Goal: Browse casually: Explore the website without a specific task or goal

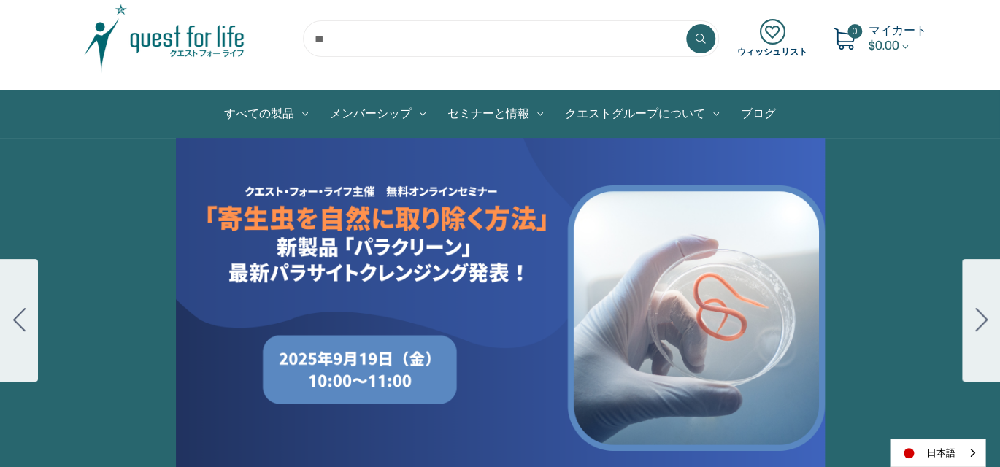
scroll to position [73, 0]
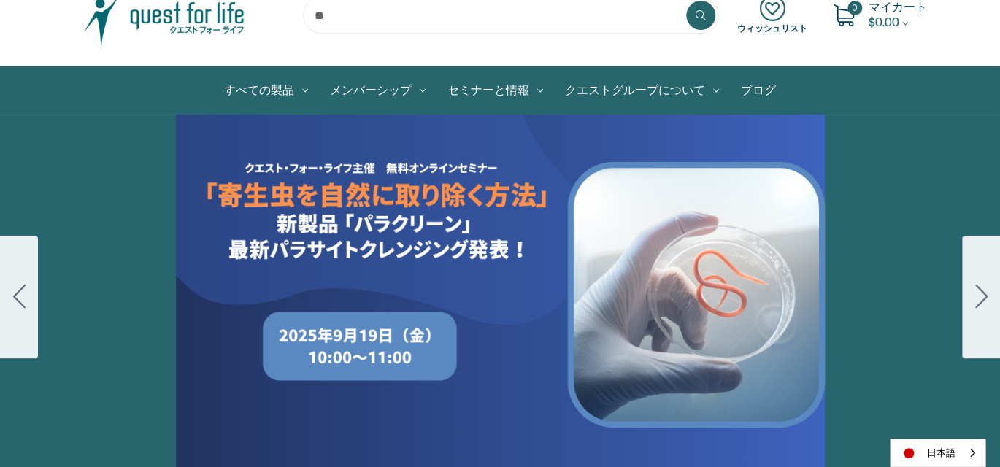
click at [358, 348] on div "Carousel Title Add a description for your carousel slide. You can use this to p…" at bounding box center [500, 297] width 1000 height 365
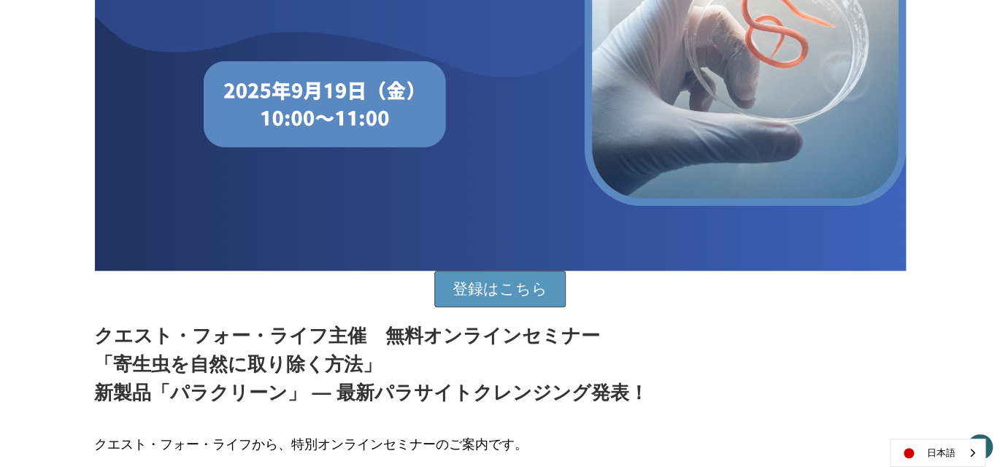
scroll to position [511, 0]
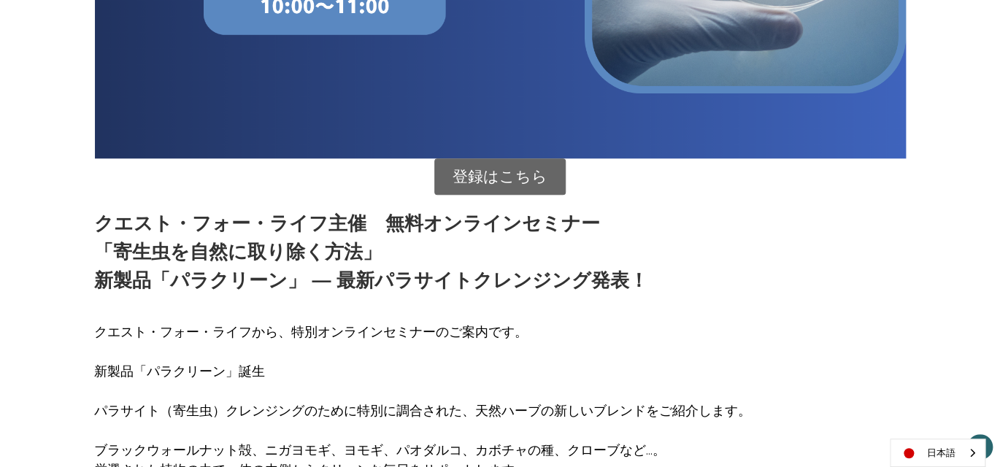
click at [498, 177] on link "登録はこちら" at bounding box center [499, 176] width 131 height 36
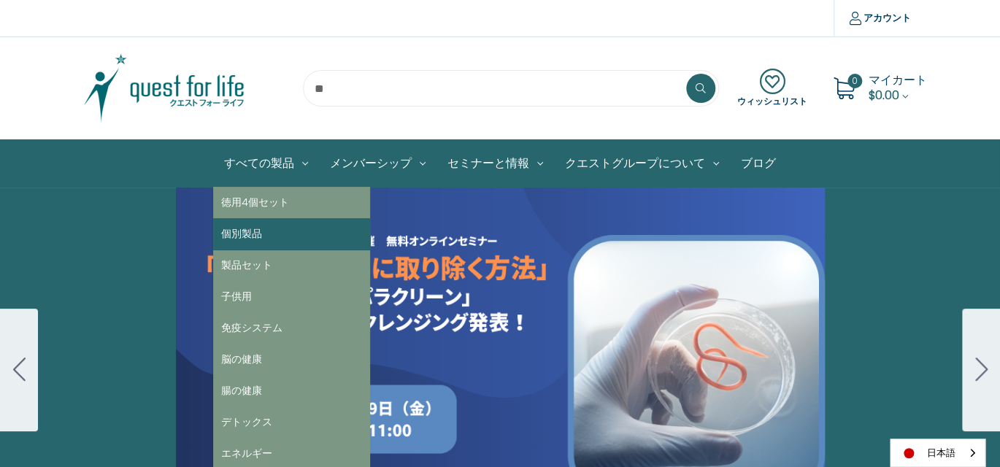
click at [252, 231] on link "個別製品" at bounding box center [291, 233] width 157 height 31
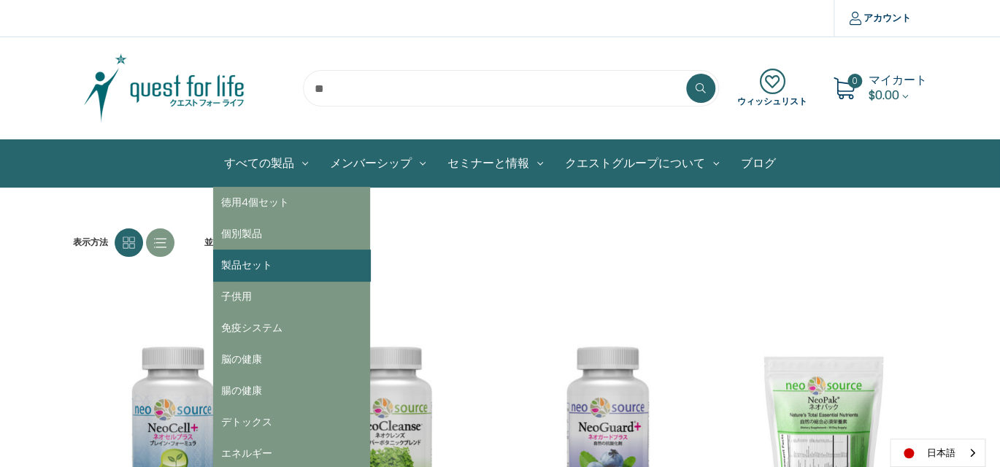
click at [252, 264] on link "製品セット" at bounding box center [291, 265] width 157 height 31
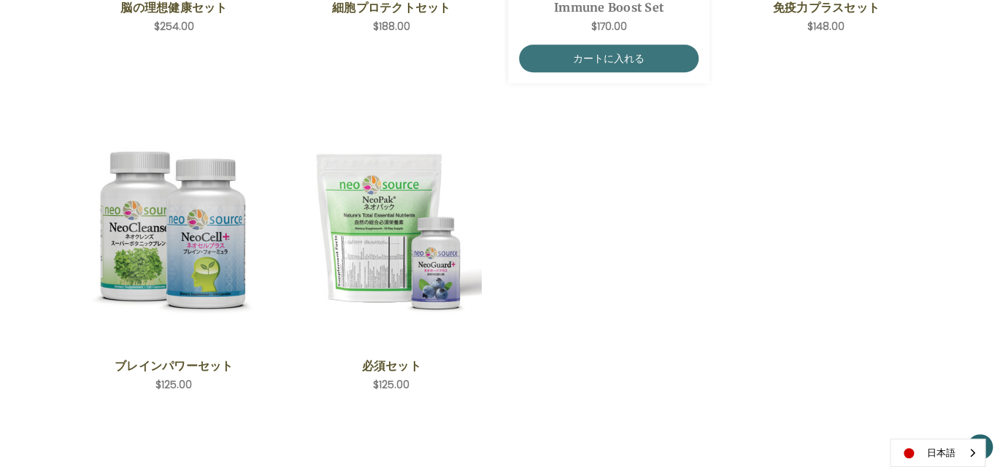
scroll to position [365, 0]
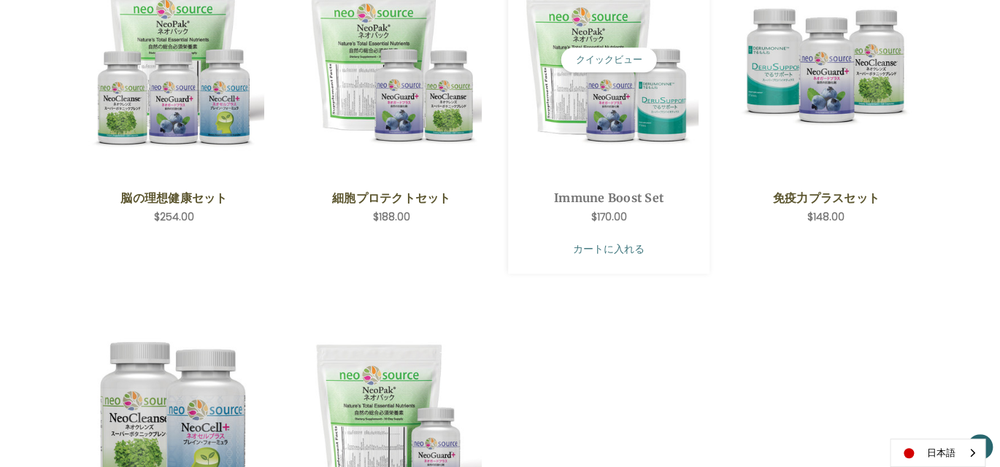
click at [619, 243] on link "カートに入れる" at bounding box center [609, 249] width 180 height 28
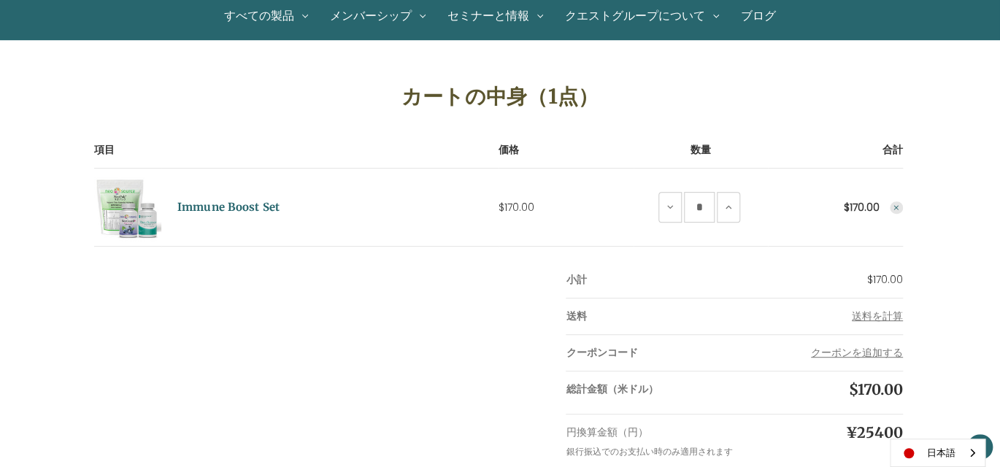
scroll to position [219, 0]
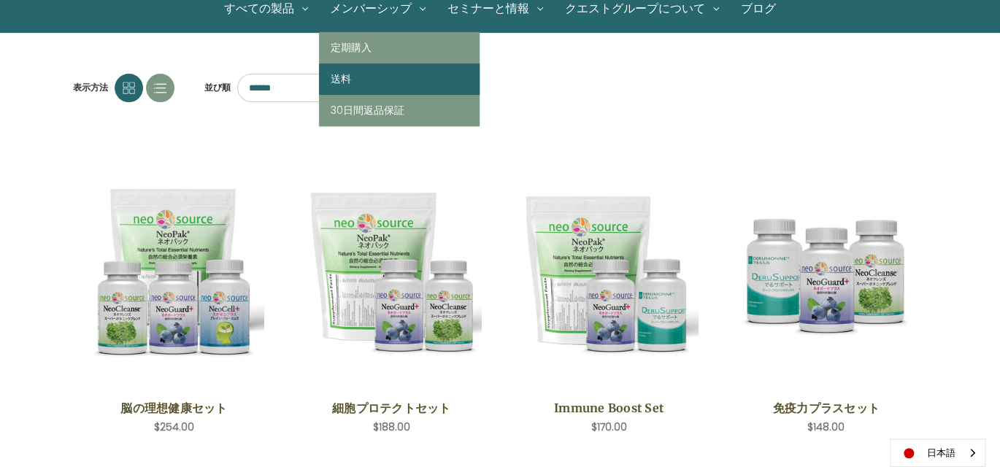
scroll to position [73, 0]
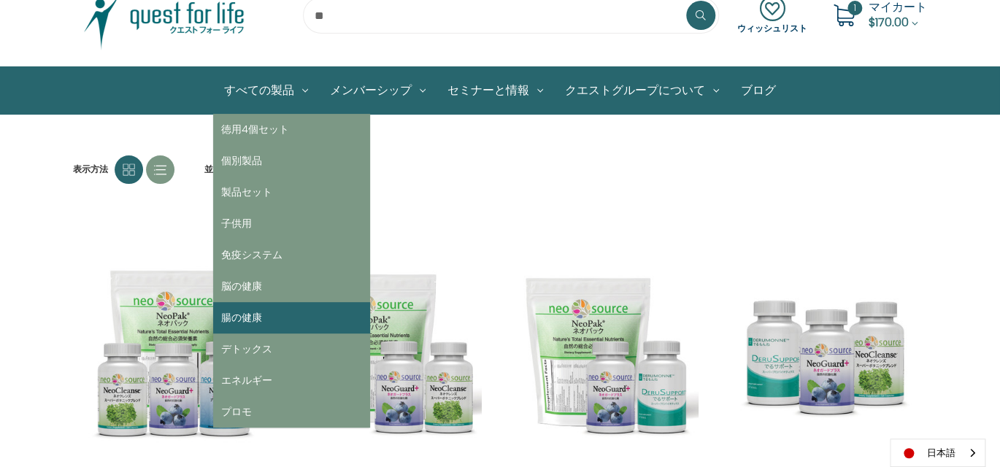
click at [268, 315] on link "腸の健康" at bounding box center [291, 317] width 157 height 31
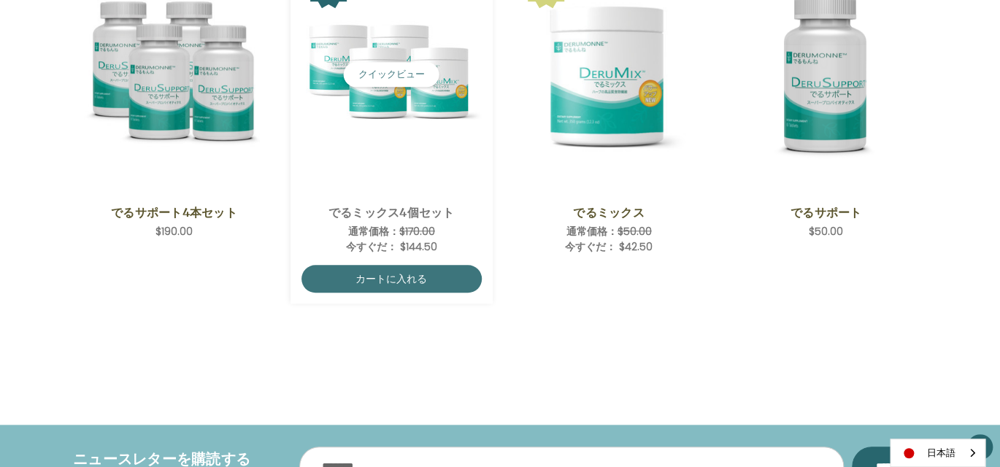
scroll to position [219, 0]
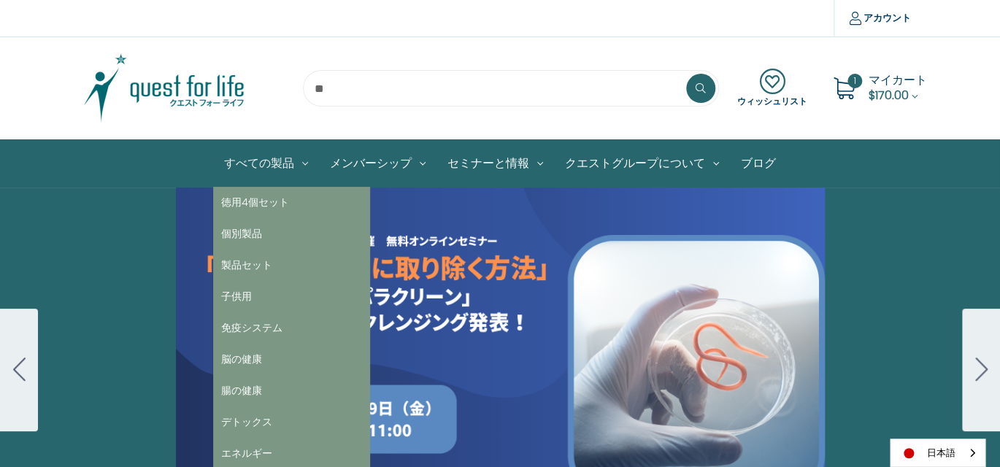
click at [280, 164] on link "すべての製品" at bounding box center [266, 163] width 106 height 47
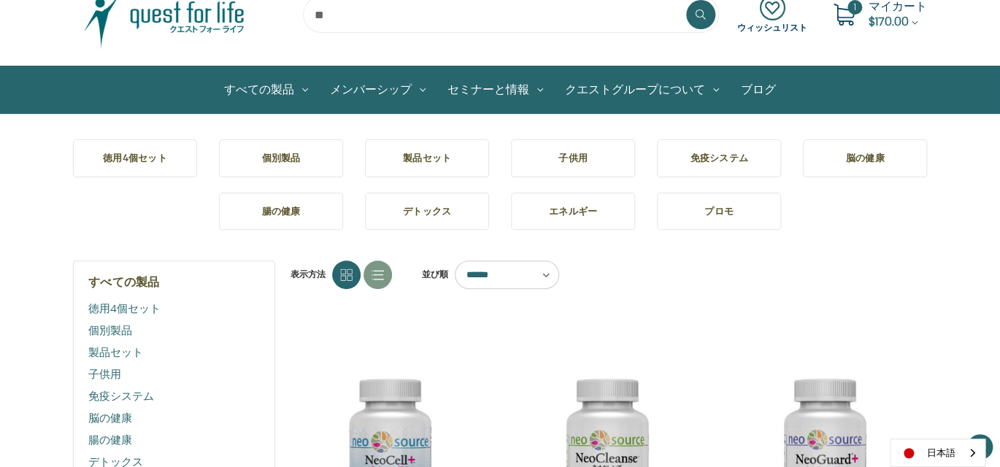
scroll to position [146, 0]
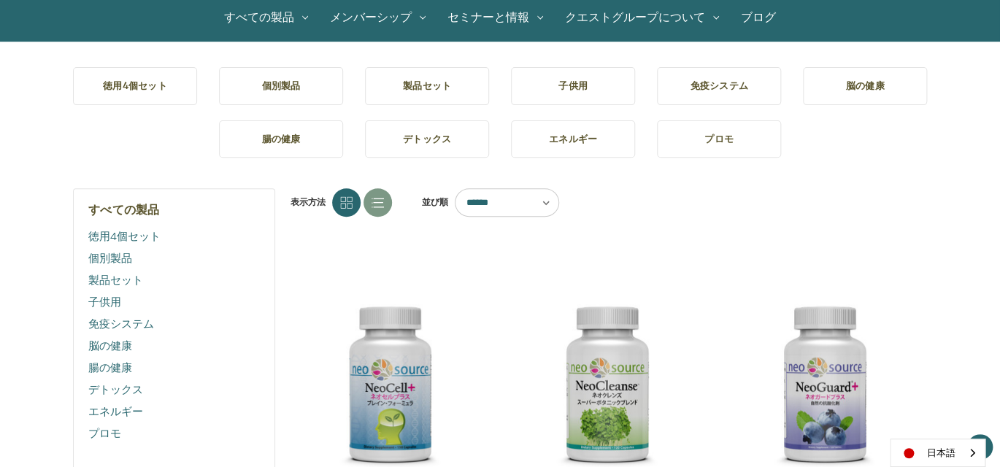
click at [288, 141] on h5 "腸の健康" at bounding box center [281, 139] width 101 height 15
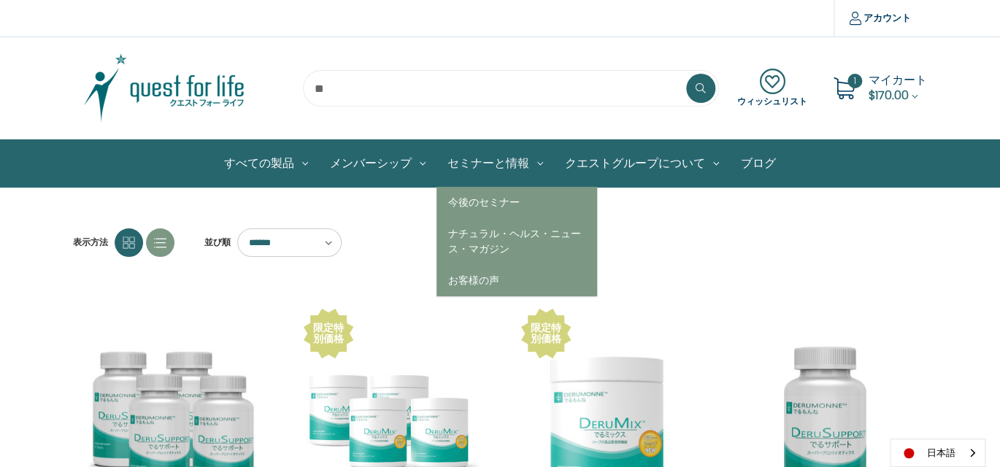
click at [507, 164] on link "セミナーと情報" at bounding box center [494, 163] width 117 height 47
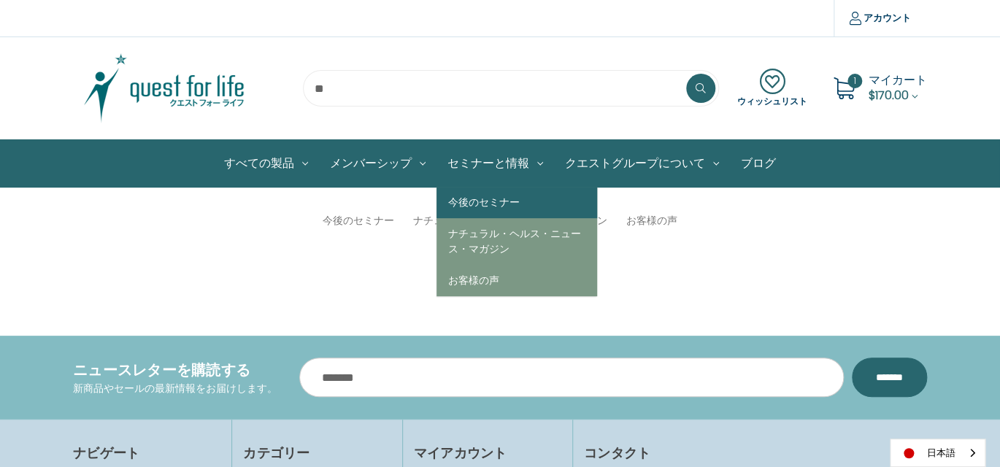
click at [476, 204] on link "今後のセミナー" at bounding box center [516, 202] width 161 height 31
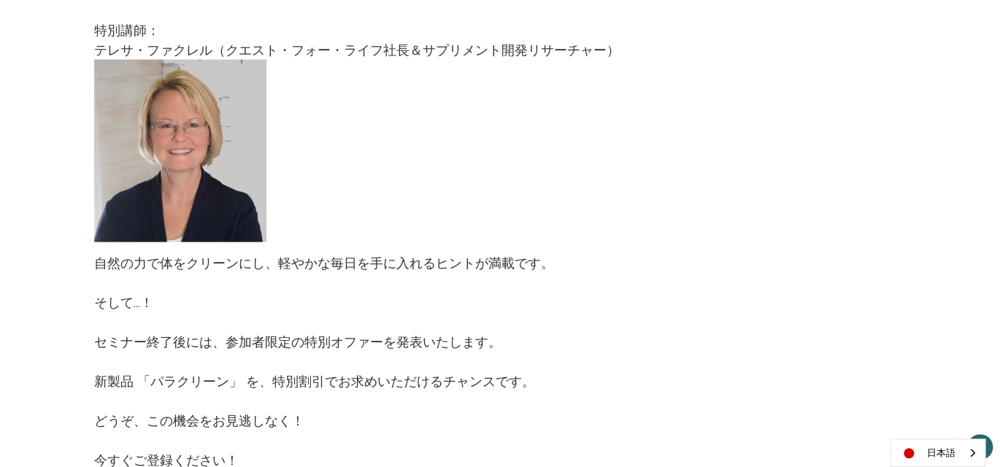
scroll to position [1240, 0]
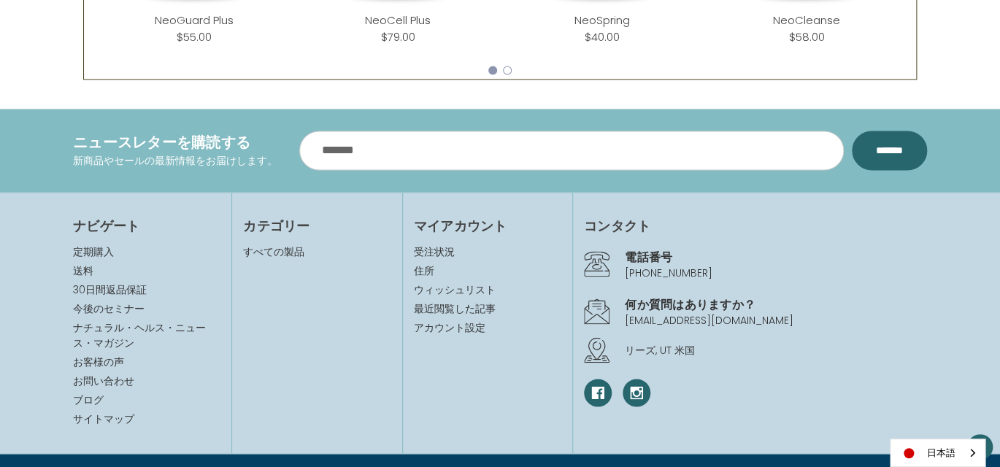
scroll to position [946, 0]
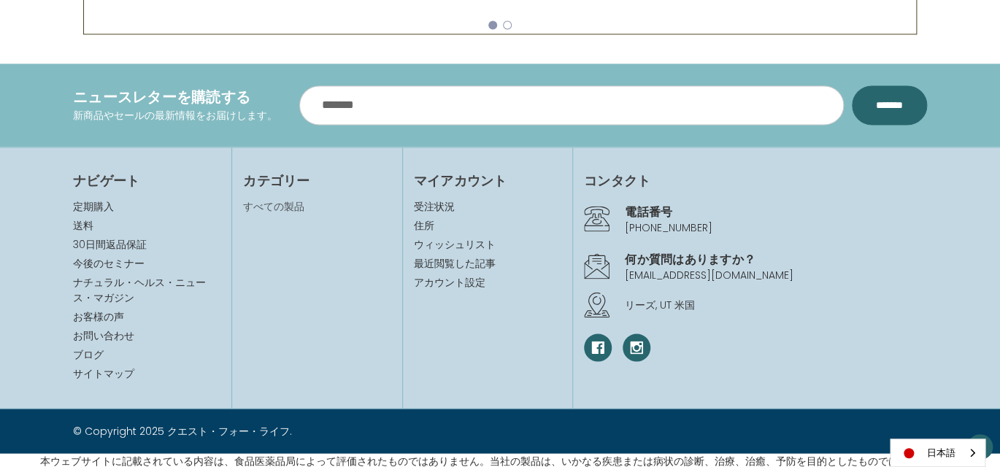
click at [290, 202] on link "すべての製品" at bounding box center [273, 205] width 61 height 15
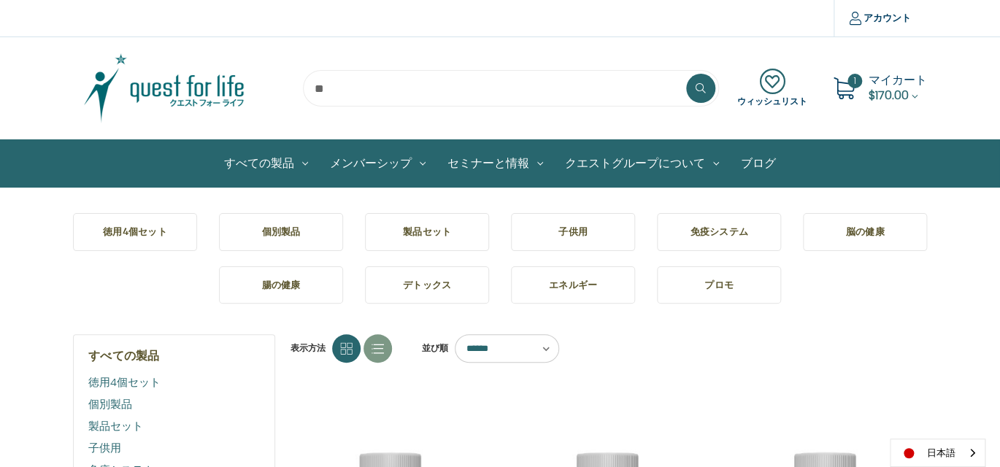
scroll to position [73, 0]
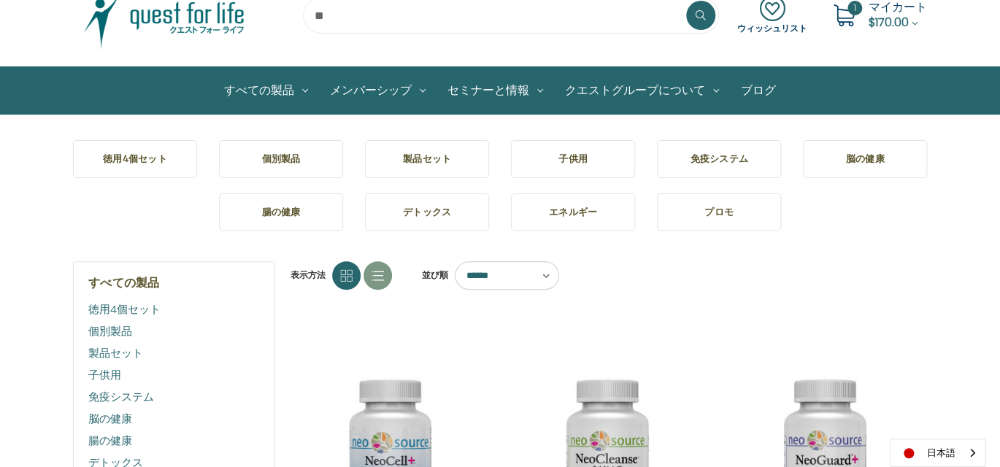
click at [121, 352] on link "製品セット" at bounding box center [173, 353] width 171 height 22
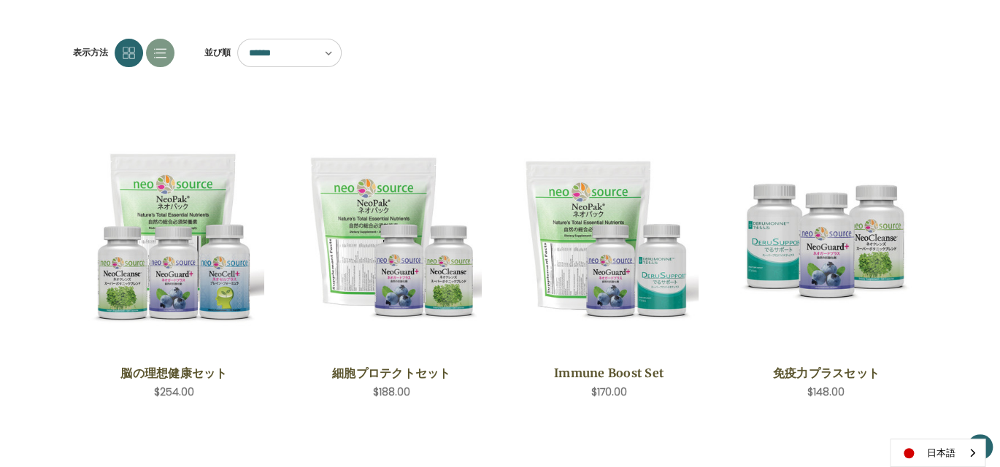
scroll to position [145, 0]
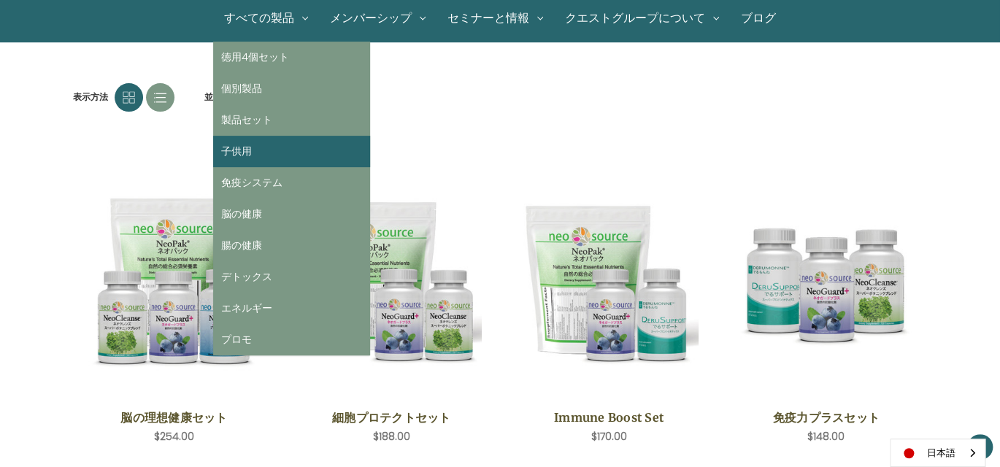
click at [247, 151] on link "子供用" at bounding box center [291, 151] width 157 height 31
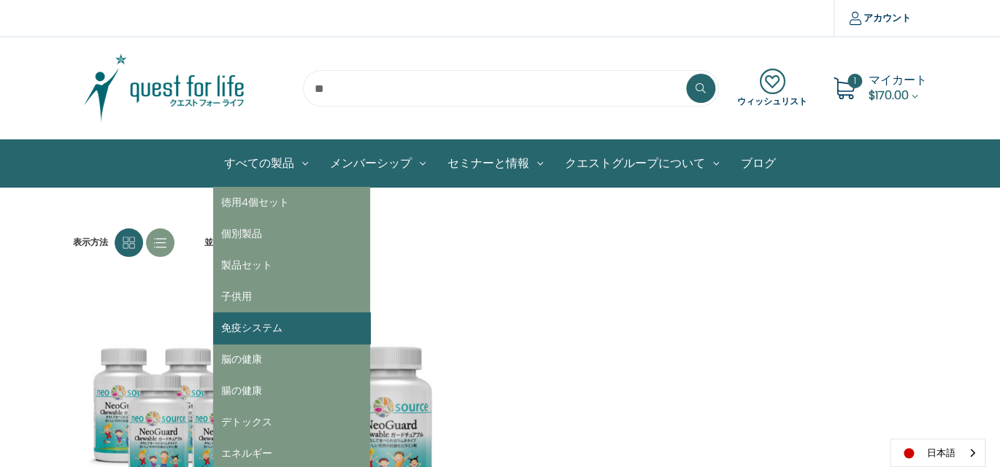
click at [255, 328] on link "免疫システム" at bounding box center [291, 327] width 157 height 31
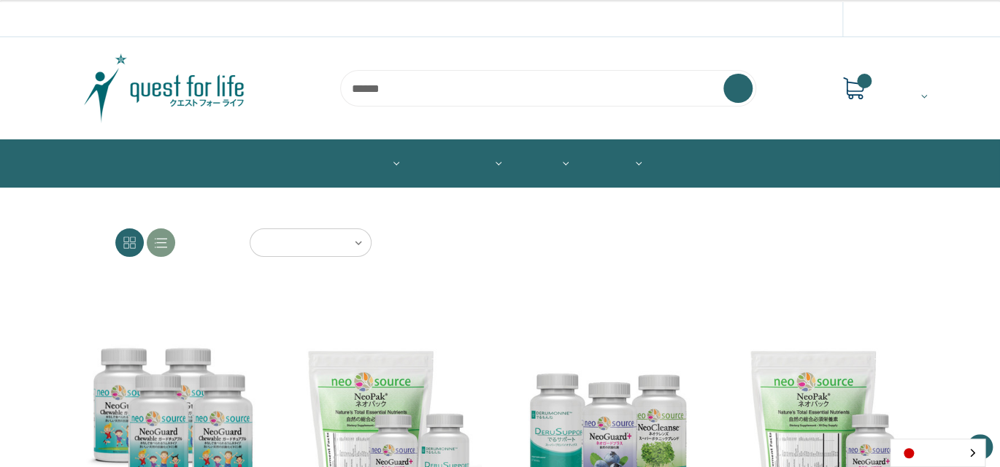
scroll to position [219, 0]
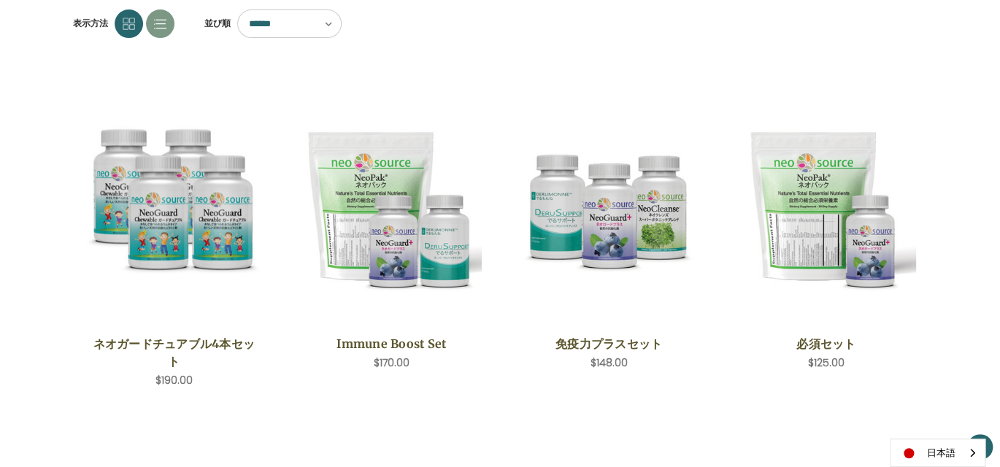
click at [328, 23] on select "****** ****** ****** ****** ***** ******* **** ****" at bounding box center [289, 23] width 104 height 28
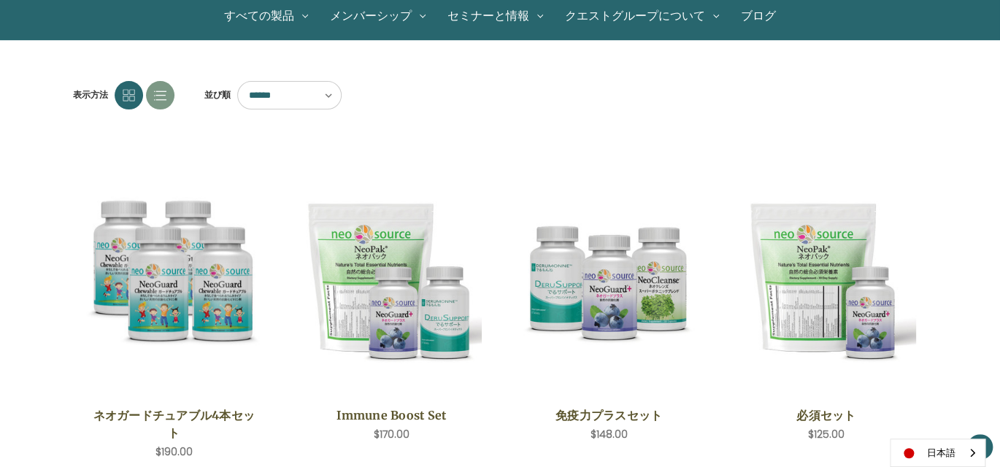
scroll to position [146, 0]
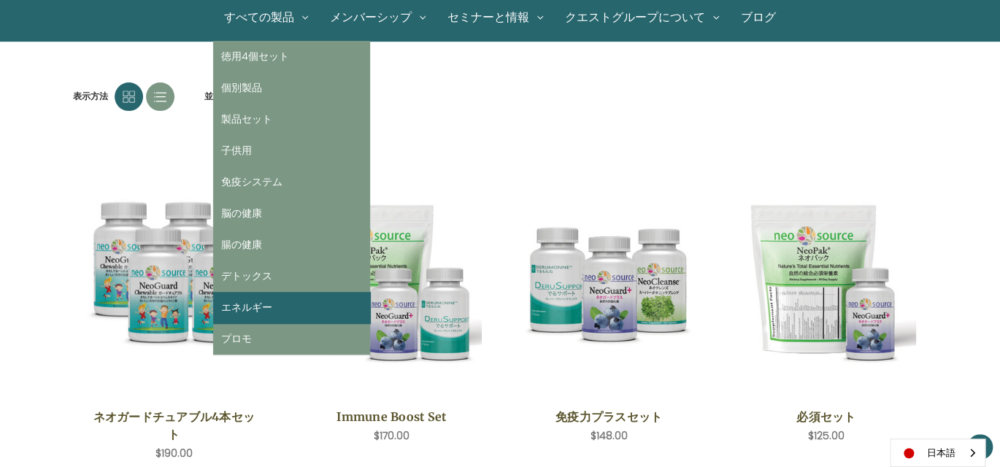
click at [252, 305] on link "エネルギー" at bounding box center [291, 307] width 157 height 31
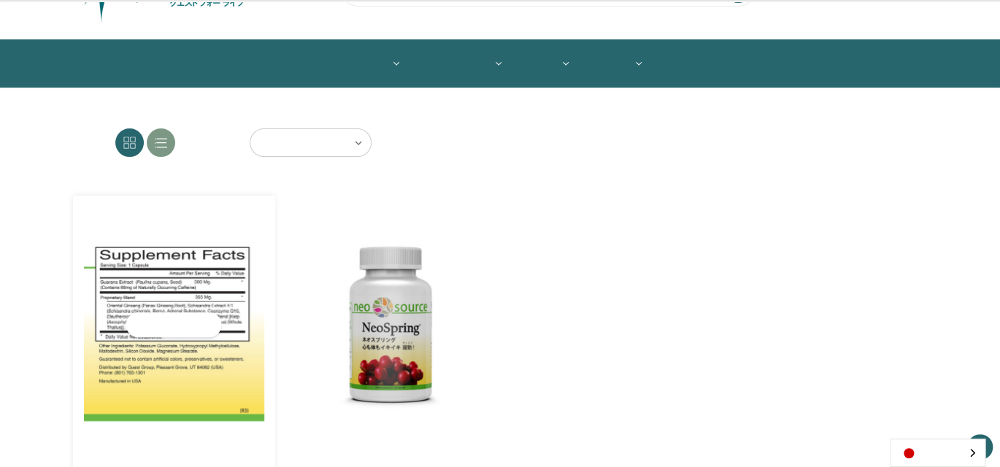
scroll to position [219, 0]
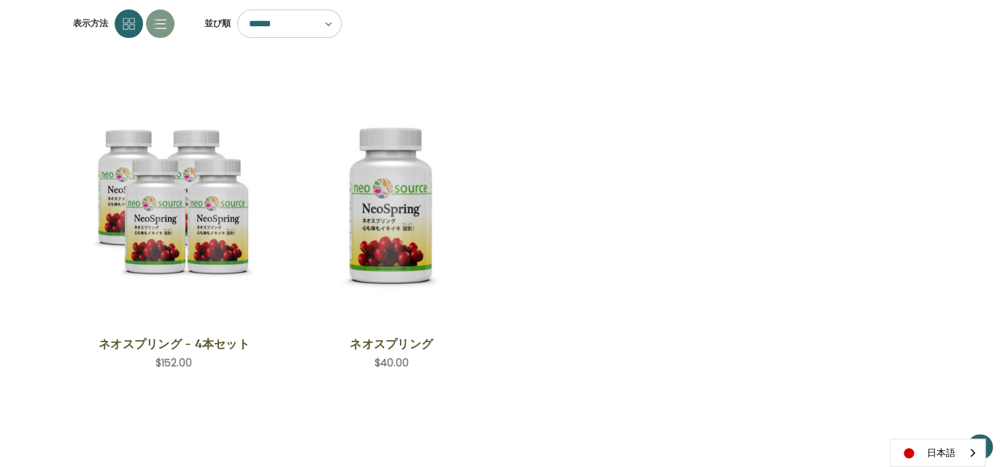
click at [331, 21] on select "****** ****** ****** ****** ***** ******* **** ****" at bounding box center [289, 23] width 104 height 28
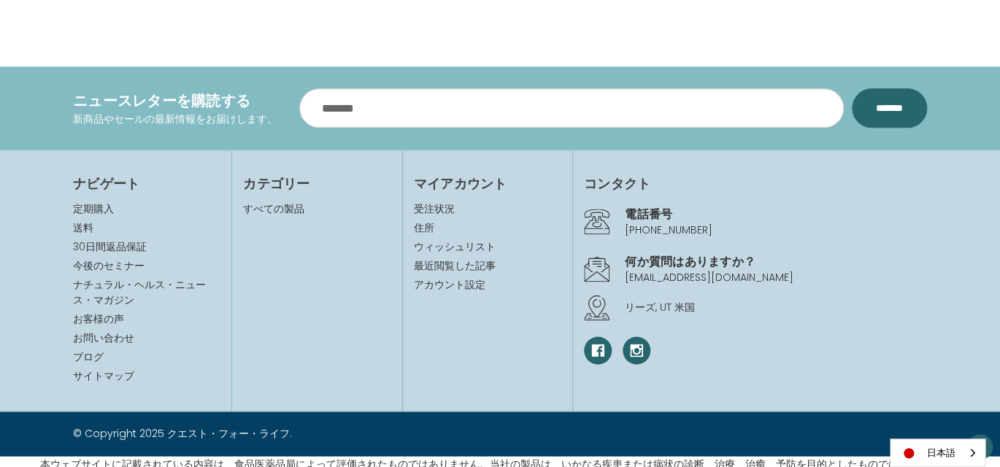
scroll to position [697, 0]
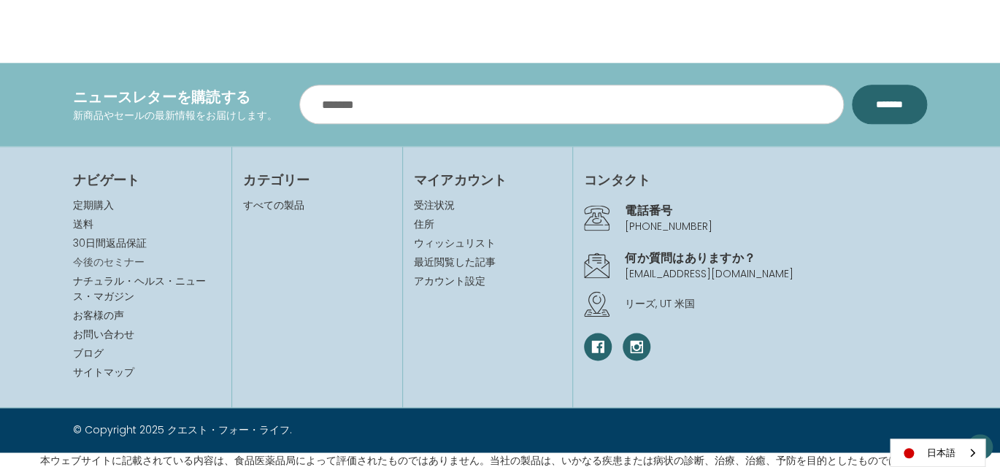
click at [109, 260] on link "今後のセミナー" at bounding box center [108, 262] width 71 height 15
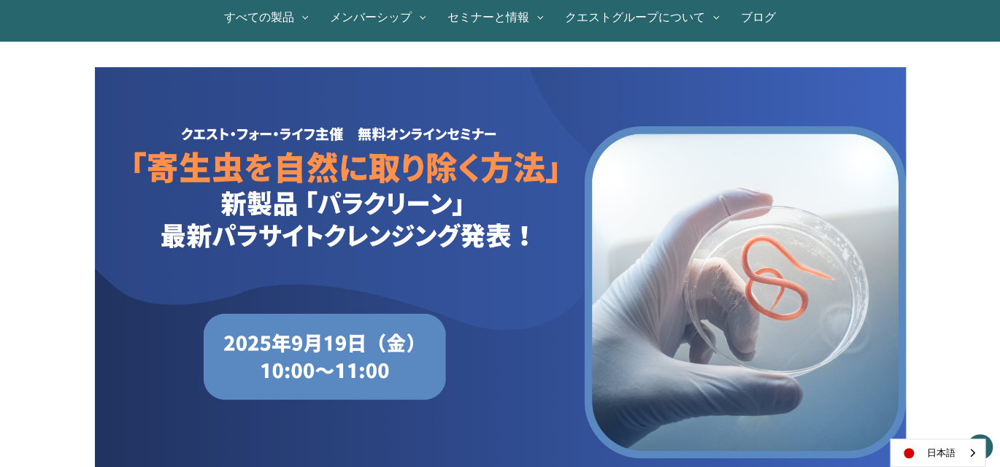
scroll to position [73, 0]
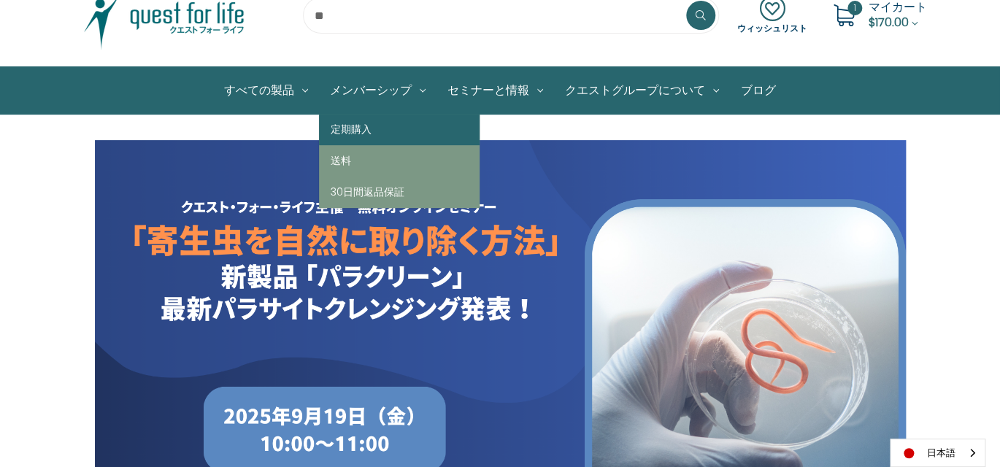
click at [379, 130] on link "定期購入" at bounding box center [399, 129] width 161 height 31
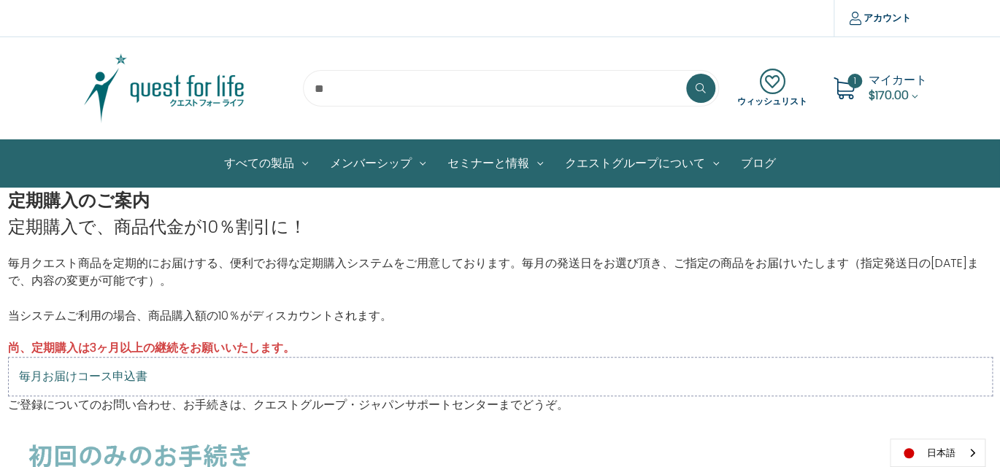
click at [756, 163] on link "ブログ" at bounding box center [758, 163] width 57 height 47
